Goal: Information Seeking & Learning: Learn about a topic

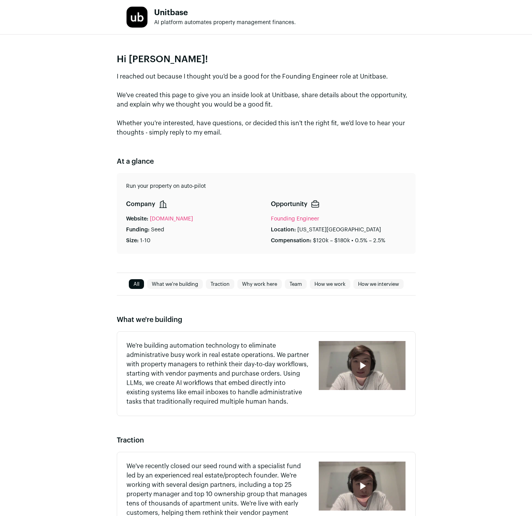
type media-captions-menu "sb:en:English%20CC"
click at [365, 361] on icon "button" at bounding box center [362, 365] width 12 height 12
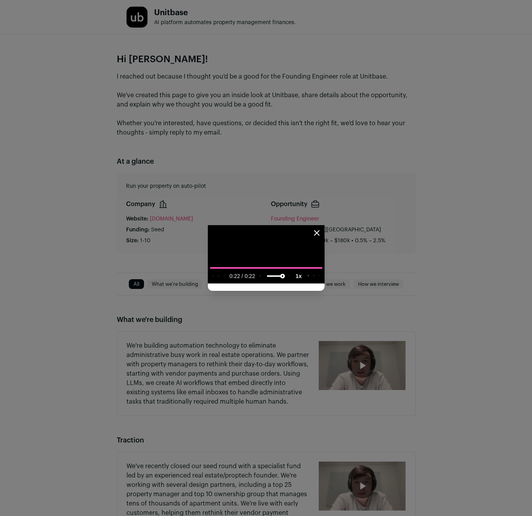
click at [214, 458] on div "Close modal via background" at bounding box center [266, 258] width 532 height 516
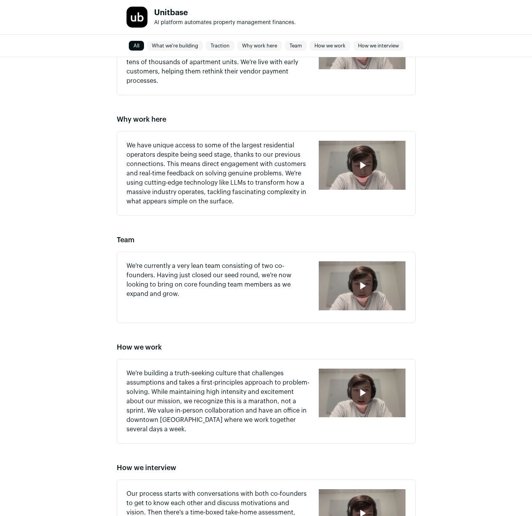
scroll to position [452, 0]
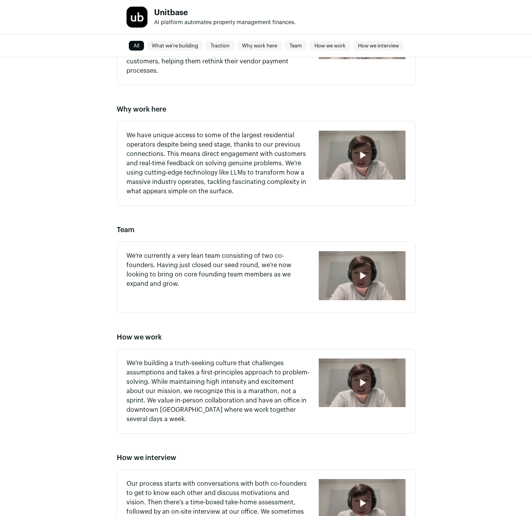
click at [386, 261] on div "button" at bounding box center [362, 275] width 87 height 49
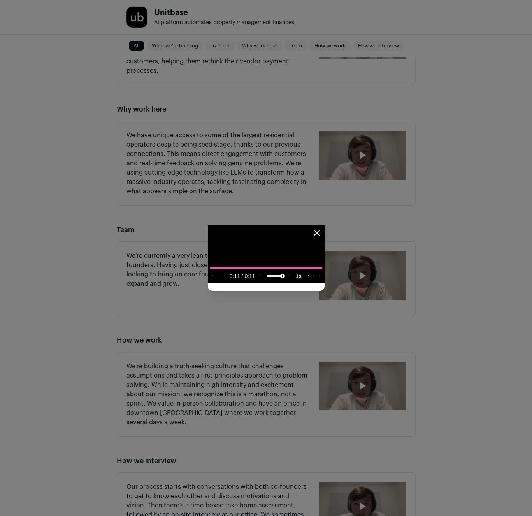
click at [444, 398] on div "Close modal via background" at bounding box center [266, 258] width 532 height 516
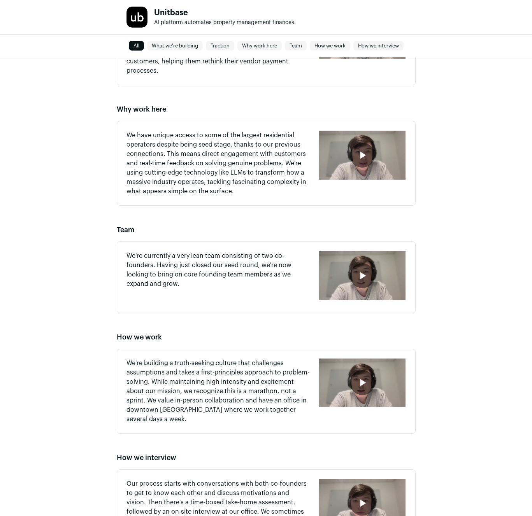
scroll to position [546, 0]
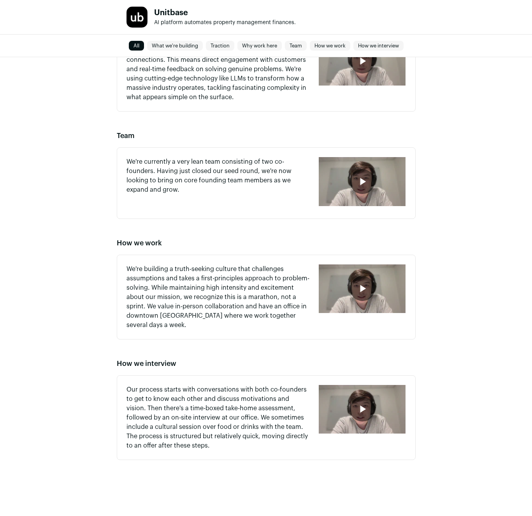
click at [341, 433] on div "button" at bounding box center [362, 409] width 87 height 49
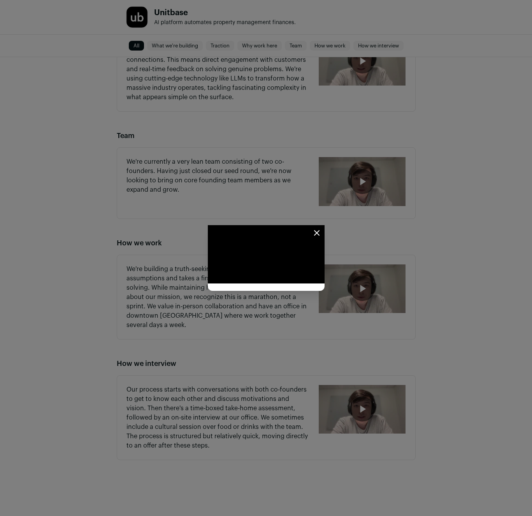
click at [440, 95] on div "Close modal via background" at bounding box center [266, 258] width 532 height 516
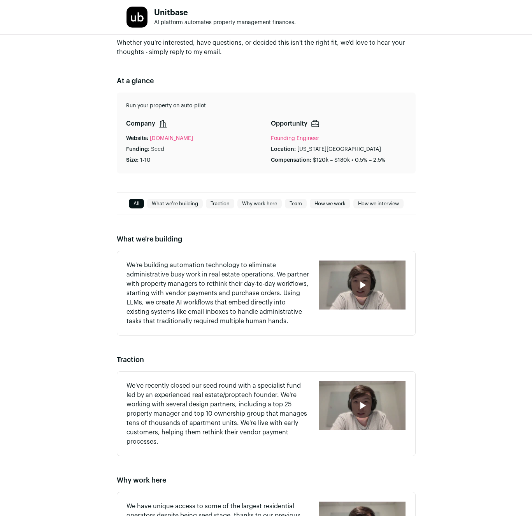
scroll to position [0, 0]
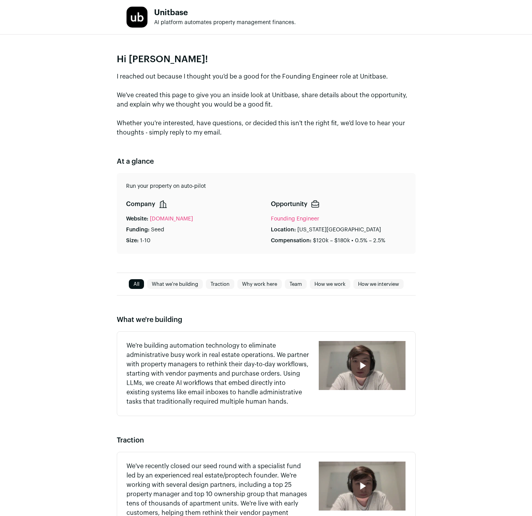
click at [173, 288] on link "What we're building" at bounding box center [175, 284] width 56 height 9
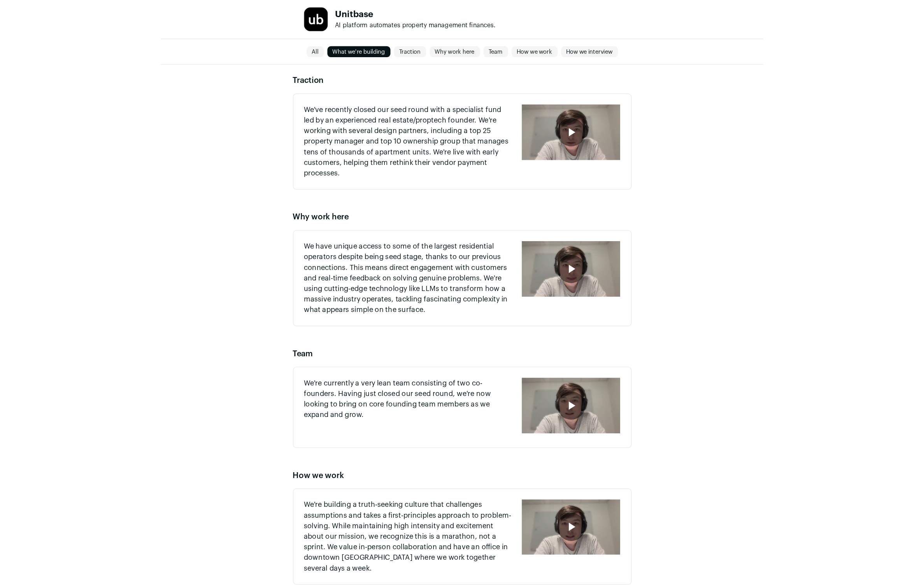
scroll to position [375, 0]
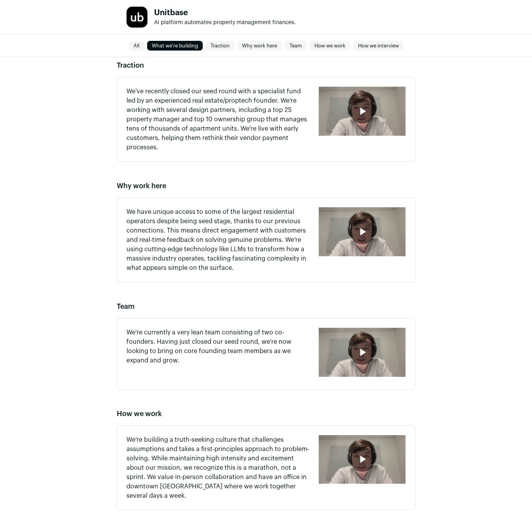
click at [366, 237] on icon "button" at bounding box center [362, 232] width 12 height 12
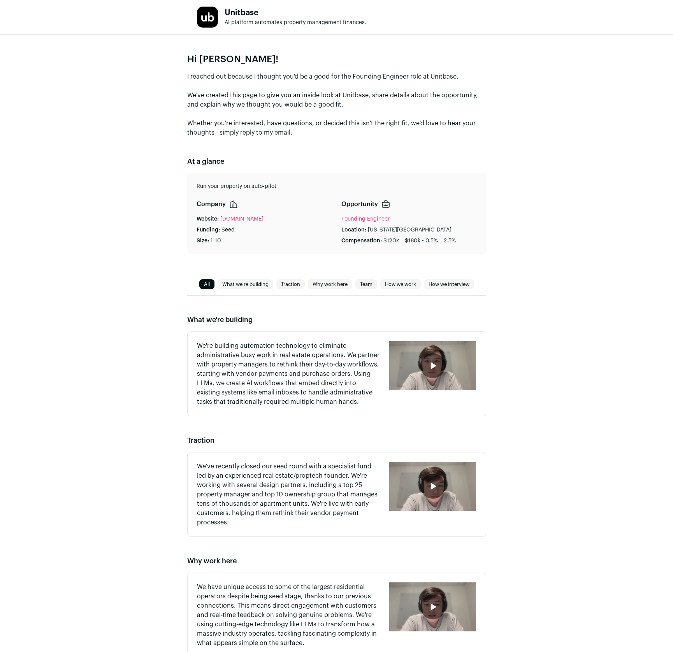
click at [240, 220] on link "[DOMAIN_NAME]" at bounding box center [241, 219] width 43 height 8
click at [147, 251] on div "All What we're building Traction Why work here Team How we work How we intervie…" at bounding box center [336, 631] width 673 height 787
click at [123, 237] on div "Hi Luke! I reached out because I thought you'd be a good for the Founding Engin…" at bounding box center [336, 154] width 673 height 238
drag, startPoint x: 219, startPoint y: 242, endPoint x: 168, endPoint y: 241, distance: 50.6
click at [194, 242] on div "Run your property on auto-pilot Company Website: unitbase.co Funding: Seed Size…" at bounding box center [336, 213] width 299 height 81
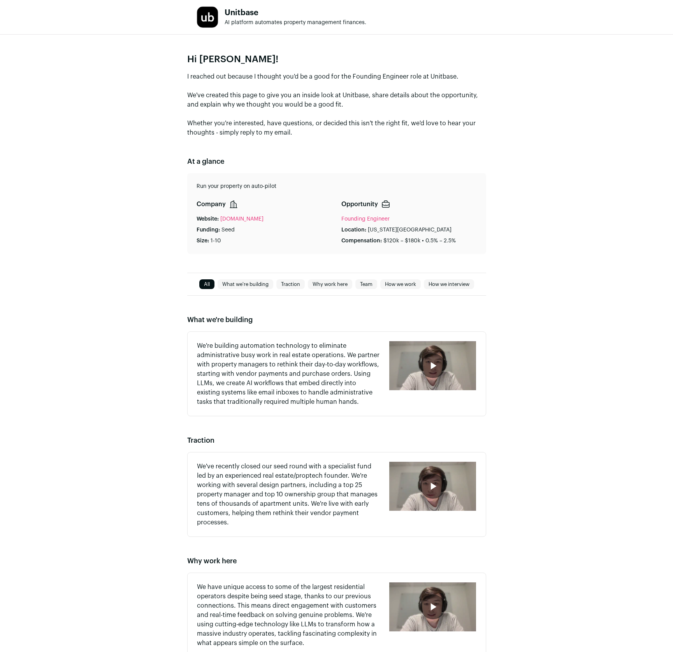
click at [168, 240] on div "All What we're building Traction Why work here Team How we work How we intervie…" at bounding box center [336, 631] width 673 height 787
click at [137, 457] on div "What we're building We're building automation technology to eliminate administr…" at bounding box center [336, 660] width 673 height 729
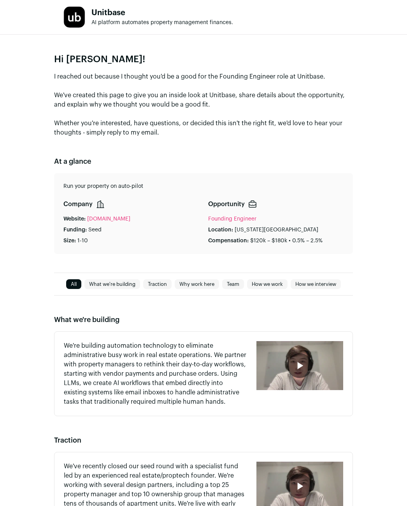
click at [216, 231] on p "Location:" at bounding box center [220, 230] width 25 height 8
drag, startPoint x: 216, startPoint y: 231, endPoint x: 288, endPoint y: 231, distance: 71.2
click at [285, 231] on div "Location: New York City" at bounding box center [275, 230] width 135 height 8
click at [262, 221] on div "Founding Engineer" at bounding box center [275, 219] width 135 height 8
click at [264, 228] on p "[US_STATE][GEOGRAPHIC_DATA]" at bounding box center [277, 230] width 84 height 8
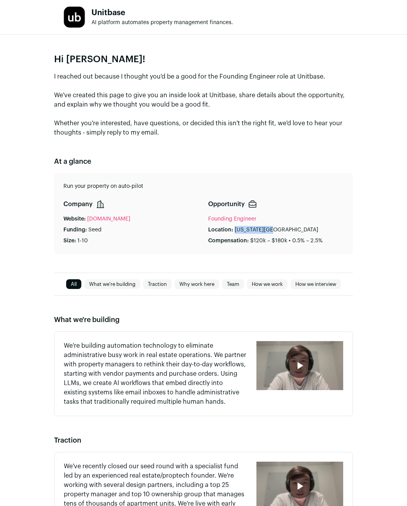
drag, startPoint x: 264, startPoint y: 228, endPoint x: 237, endPoint y: 229, distance: 26.9
click at [237, 229] on p "[US_STATE][GEOGRAPHIC_DATA]" at bounding box center [277, 230] width 84 height 8
drag, startPoint x: 237, startPoint y: 229, endPoint x: 269, endPoint y: 228, distance: 31.9
click at [269, 228] on p "[US_STATE][GEOGRAPHIC_DATA]" at bounding box center [277, 230] width 84 height 8
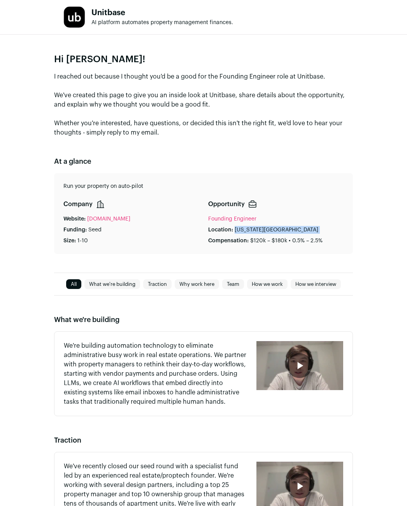
click at [269, 228] on p "[US_STATE][GEOGRAPHIC_DATA]" at bounding box center [277, 230] width 84 height 8
click at [268, 228] on p "[US_STATE][GEOGRAPHIC_DATA]" at bounding box center [277, 230] width 84 height 8
drag, startPoint x: 268, startPoint y: 228, endPoint x: 240, endPoint y: 229, distance: 27.6
click at [239, 229] on p "[US_STATE][GEOGRAPHIC_DATA]" at bounding box center [277, 230] width 84 height 8
click at [152, 131] on p "I reached out because I thought you'd be a good for the Founding Engineer role …" at bounding box center [203, 104] width 299 height 65
